Goal: Navigation & Orientation: Find specific page/section

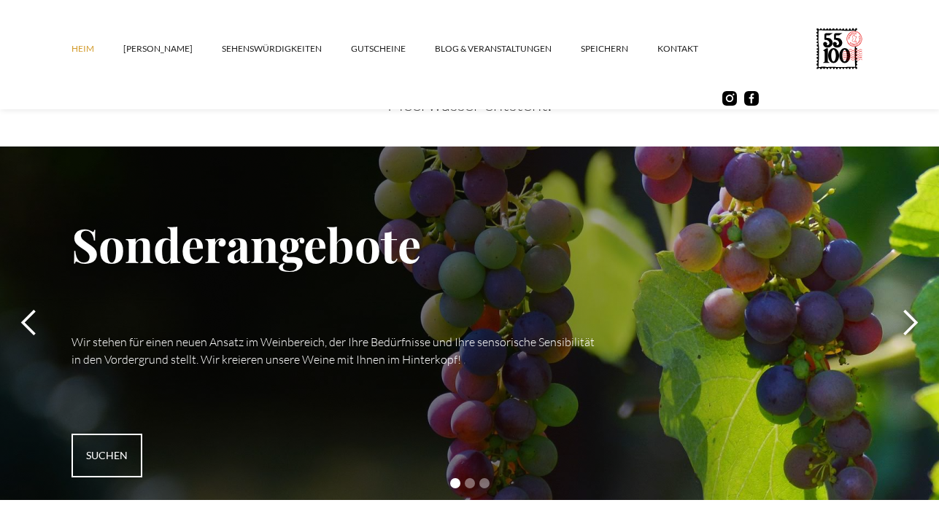
scroll to position [4303, 0]
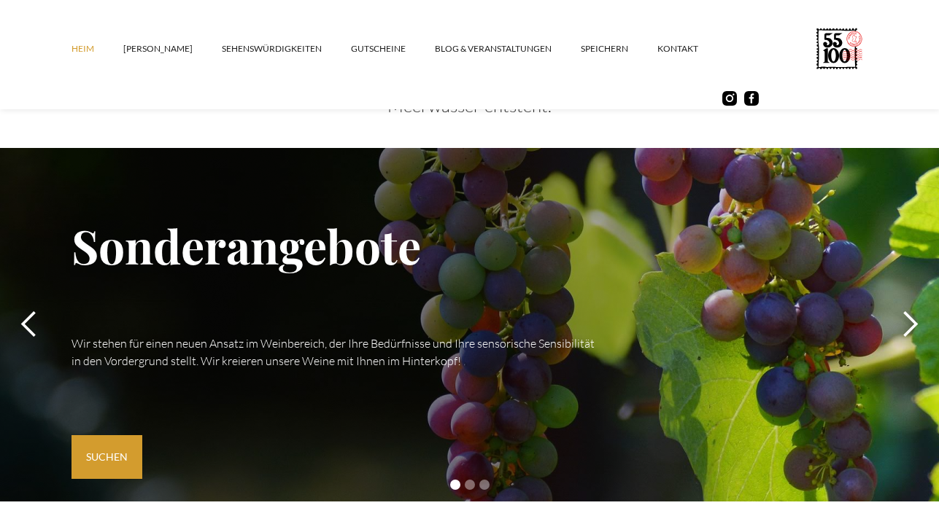
click at [110, 456] on font "Suchen" at bounding box center [107, 457] width 42 height 12
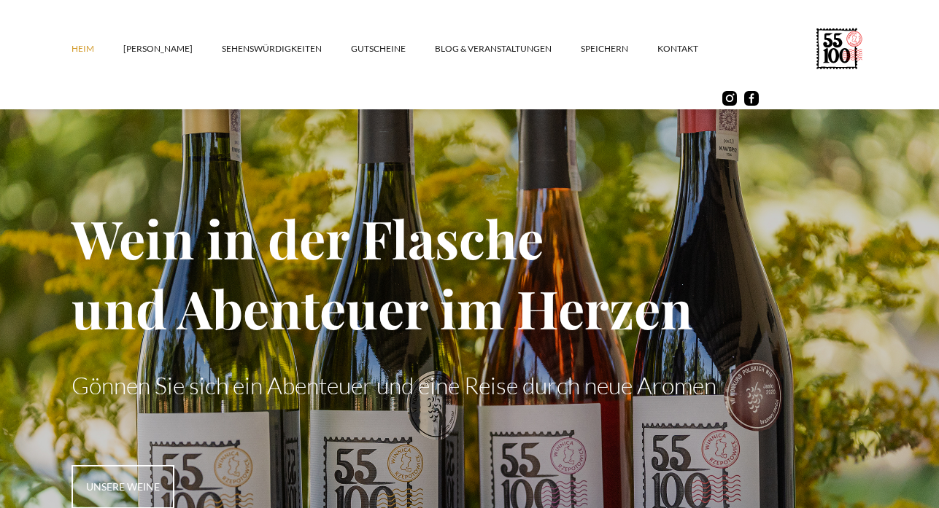
scroll to position [0, 0]
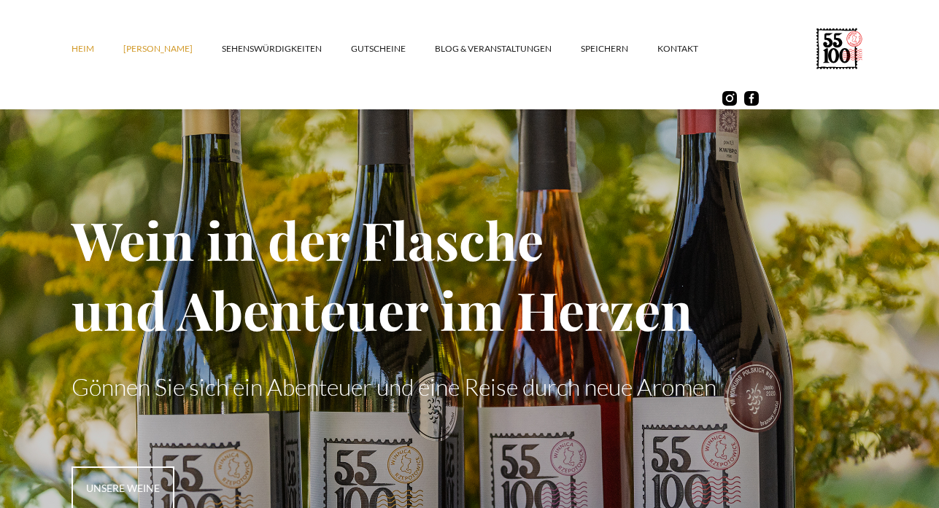
click at [139, 45] on font "[PERSON_NAME]" at bounding box center [157, 48] width 69 height 11
click at [470, 46] on font "Blog & Veranstaltungen" at bounding box center [493, 48] width 117 height 11
click at [657, 46] on font "Kontakt" at bounding box center [677, 48] width 41 height 11
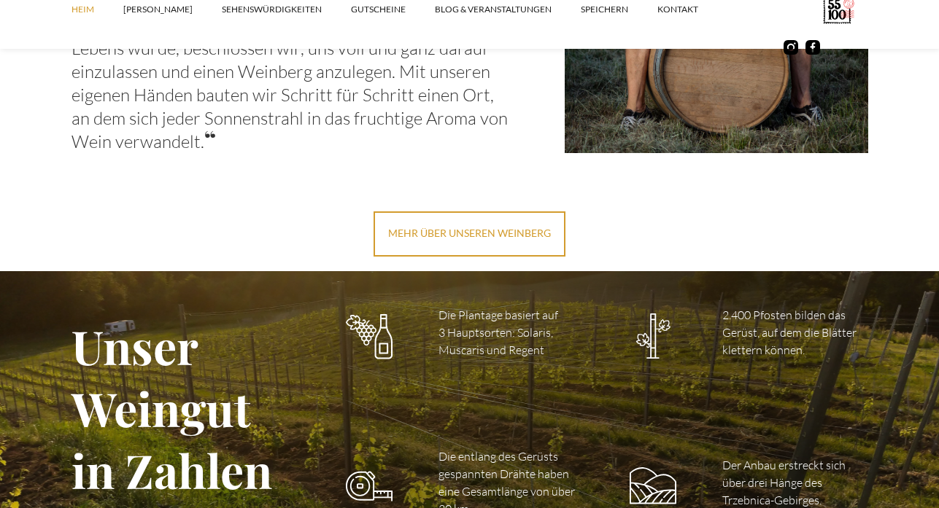
scroll to position [1969, 0]
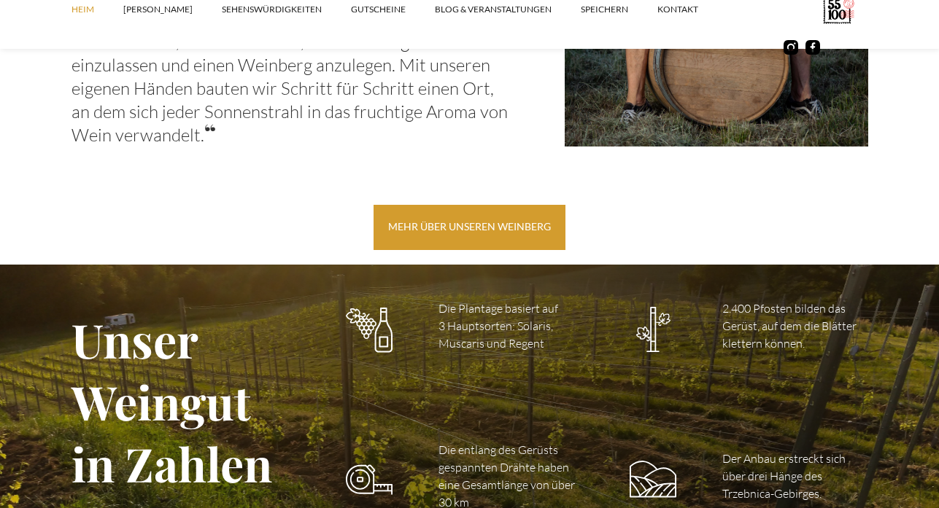
click at [479, 225] on font "mehr über unseren Weinberg" at bounding box center [469, 226] width 163 height 12
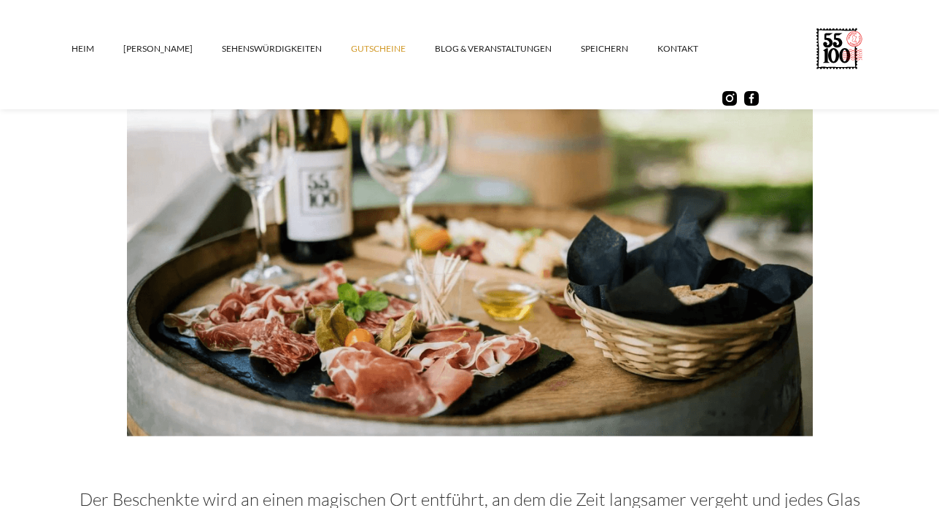
scroll to position [365, 0]
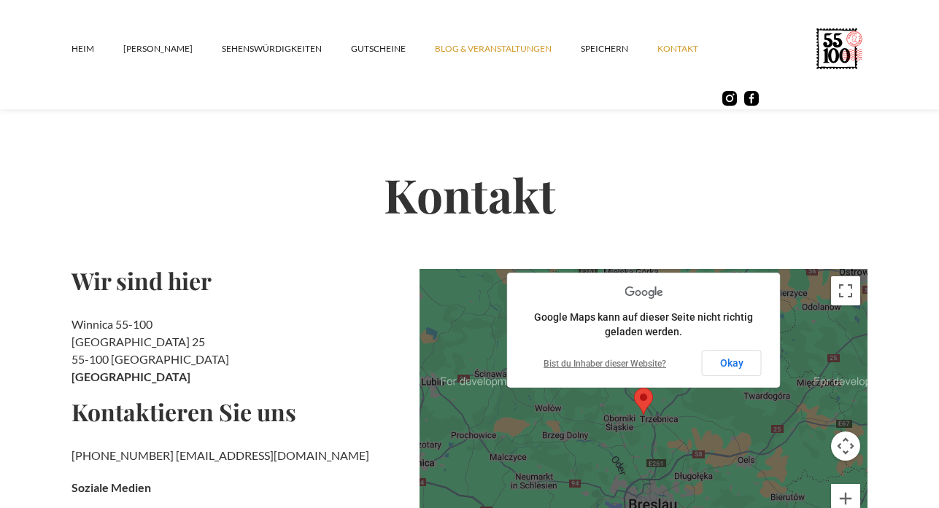
click at [463, 47] on font "Blog & Veranstaltungen" at bounding box center [493, 48] width 117 height 11
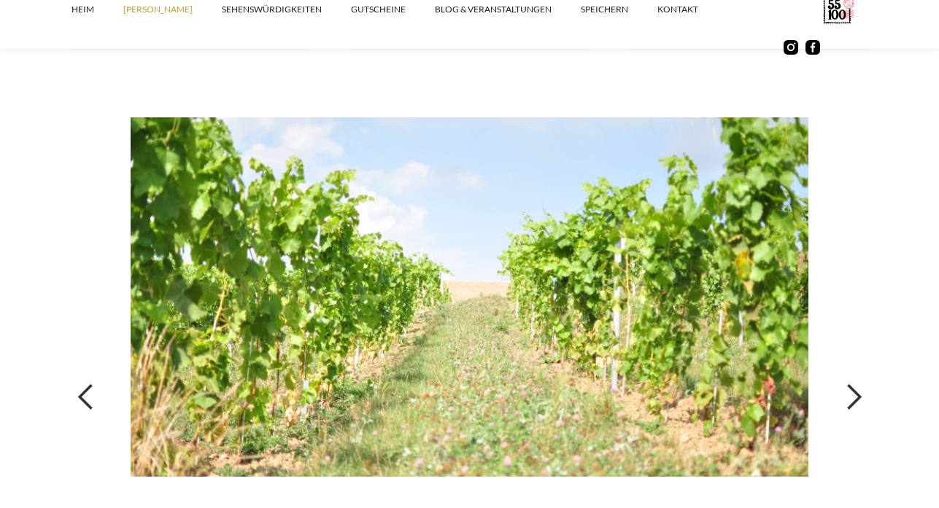
scroll to position [4959, 0]
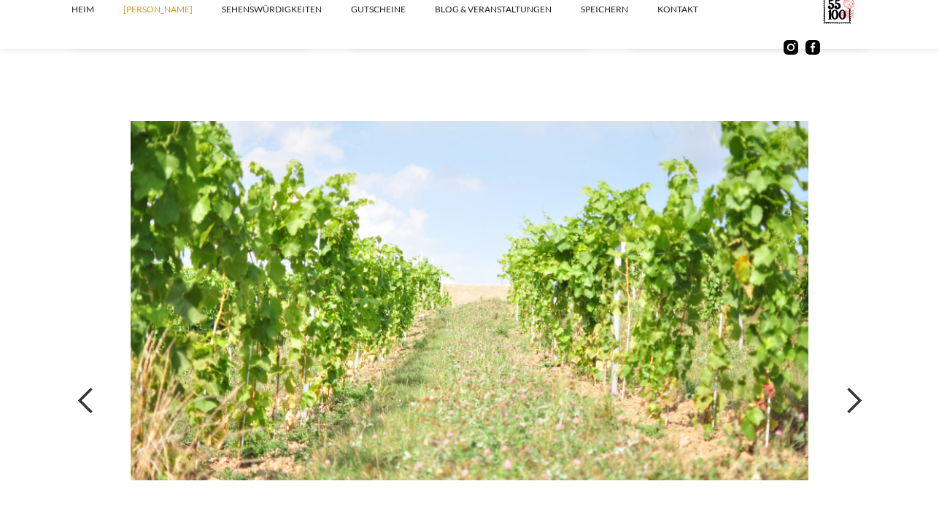
click at [78, 397] on div "vorherige Folie" at bounding box center [85, 401] width 29 height 29
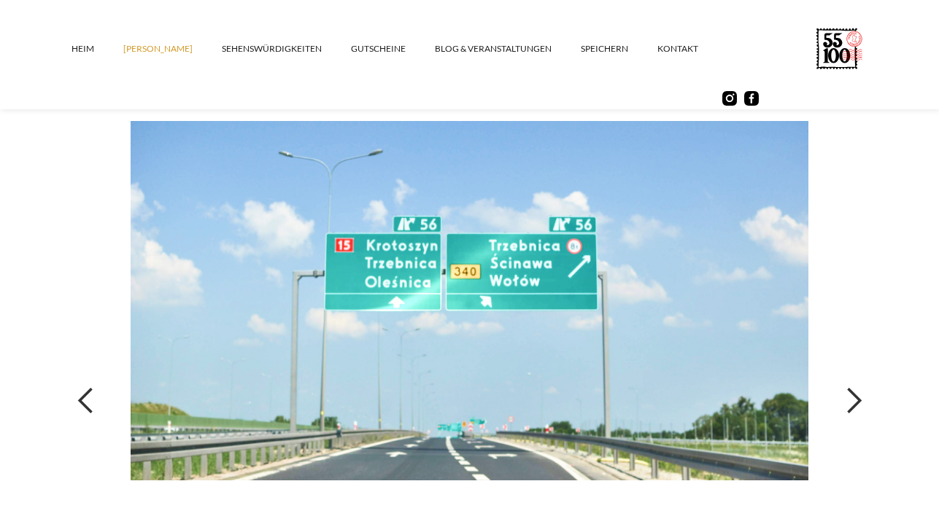
scroll to position [5032, 0]
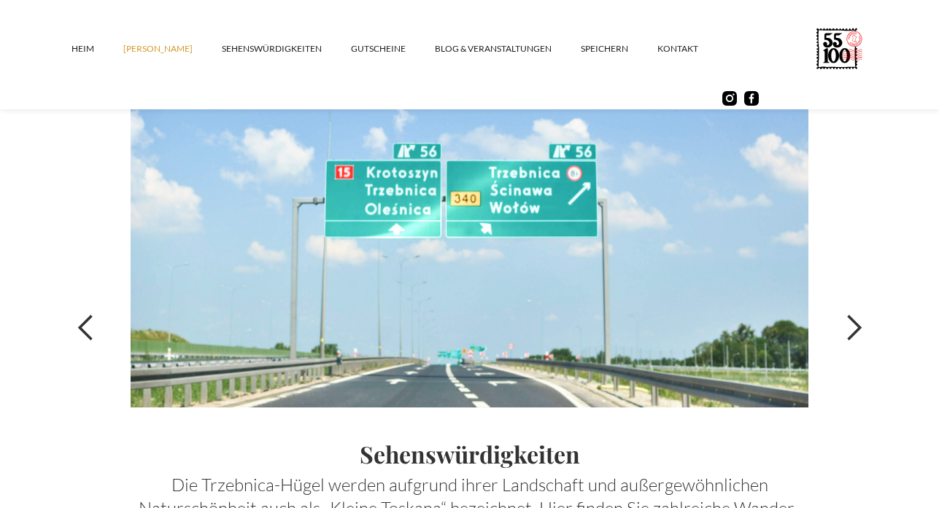
click at [853, 320] on div "nächste Folie" at bounding box center [853, 328] width 29 height 29
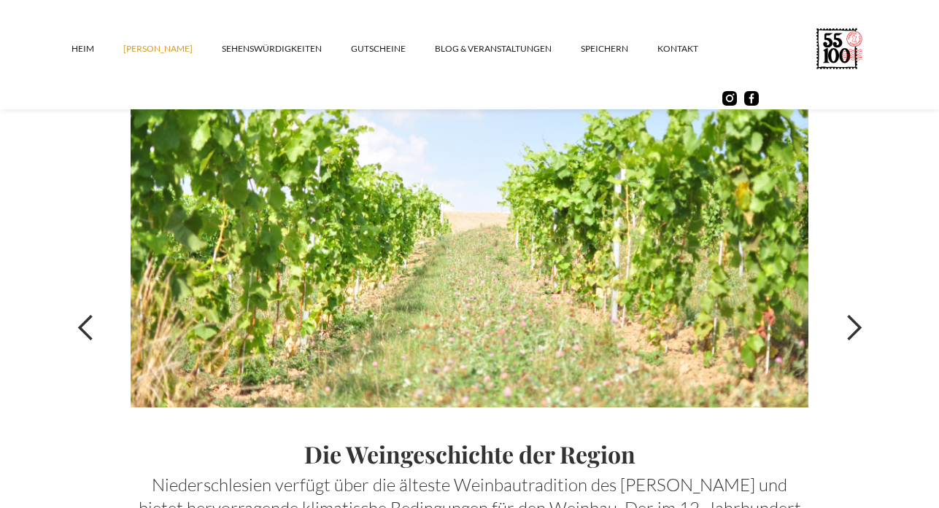
click at [853, 320] on div "nächste Folie" at bounding box center [853, 328] width 29 height 29
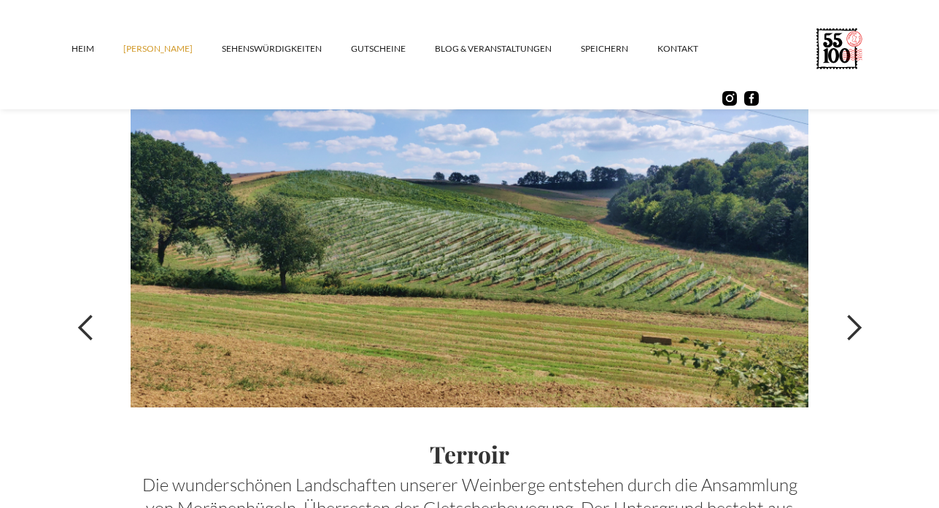
click at [853, 320] on div "nächste Folie" at bounding box center [853, 328] width 29 height 29
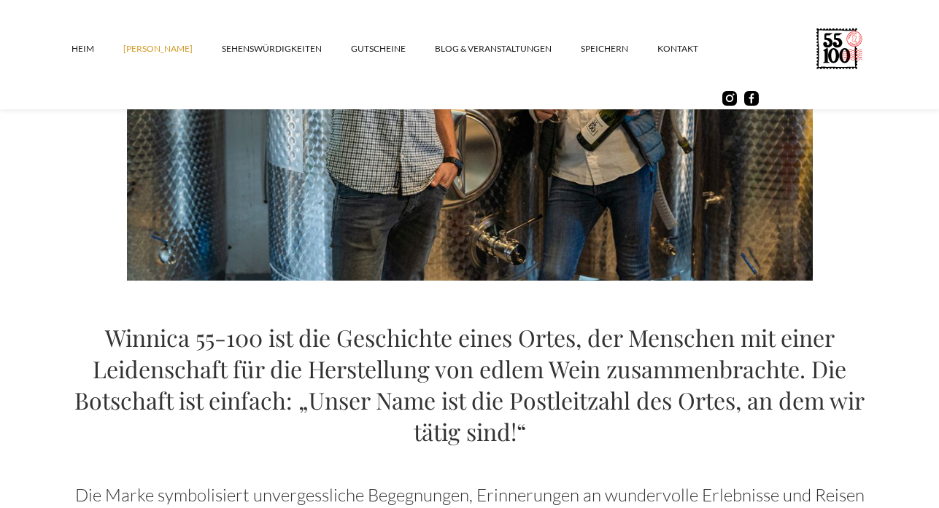
scroll to position [1313, 0]
